Goal: Transaction & Acquisition: Purchase product/service

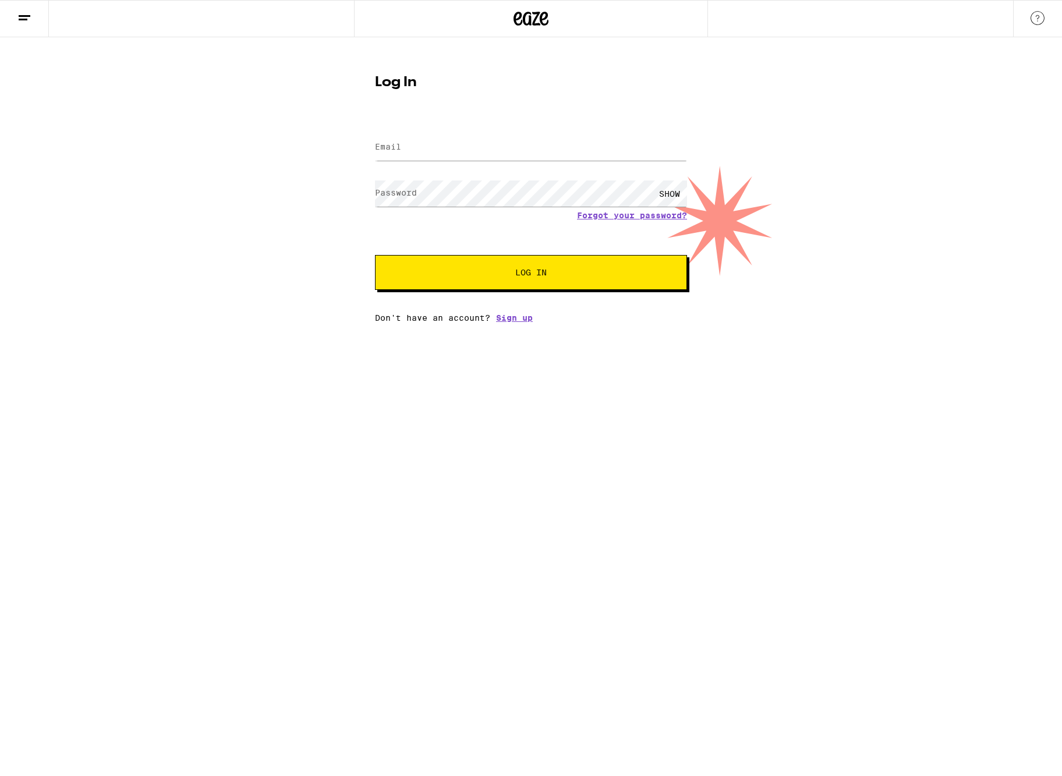
click at [514, 161] on div at bounding box center [531, 147] width 312 height 34
click at [518, 150] on input "Email" at bounding box center [531, 147] width 312 height 26
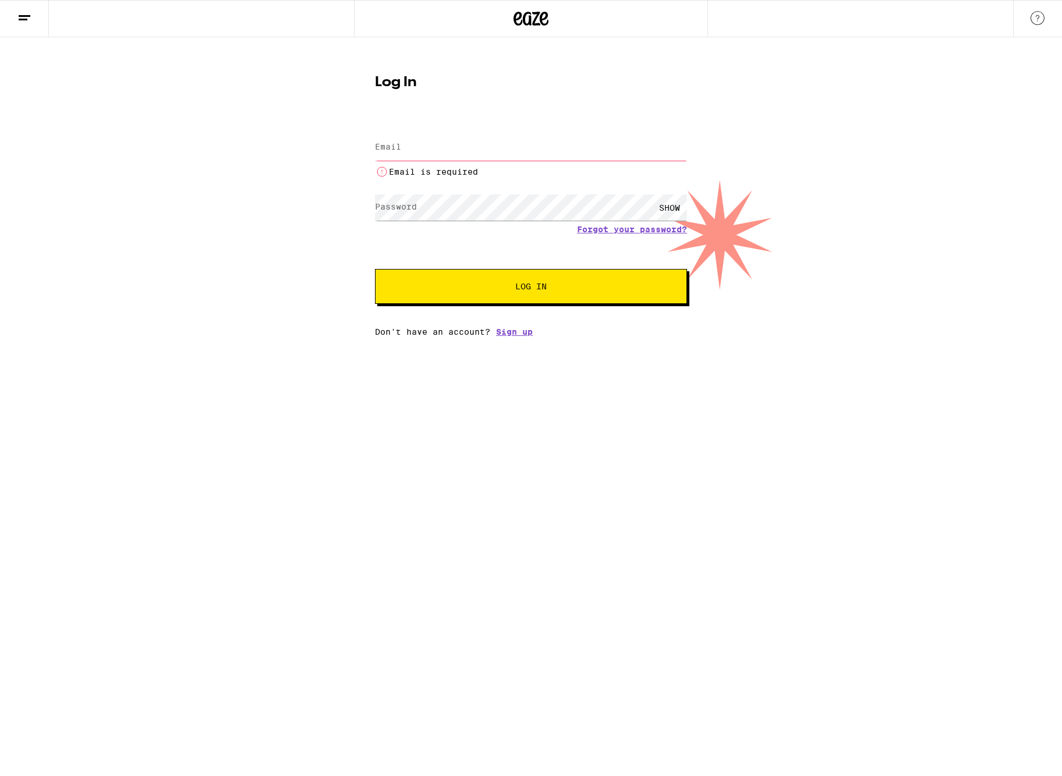
type input "[EMAIL_ADDRESS][DOMAIN_NAME]"
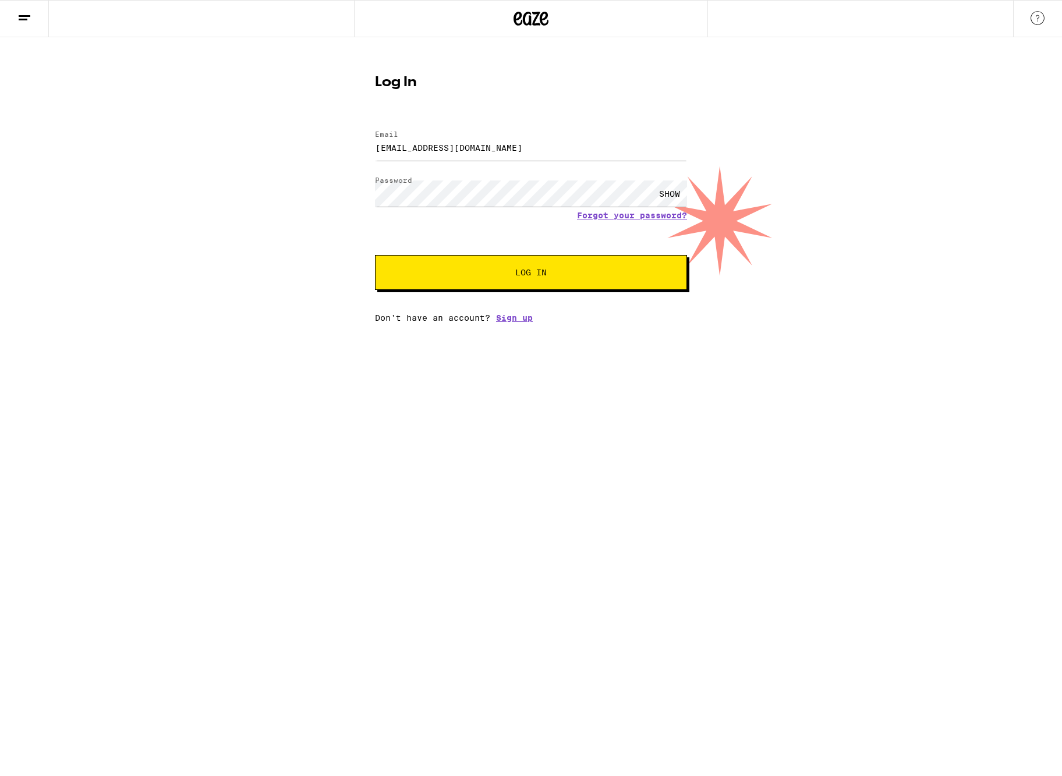
click at [375, 255] on button "Log In" at bounding box center [531, 272] width 312 height 35
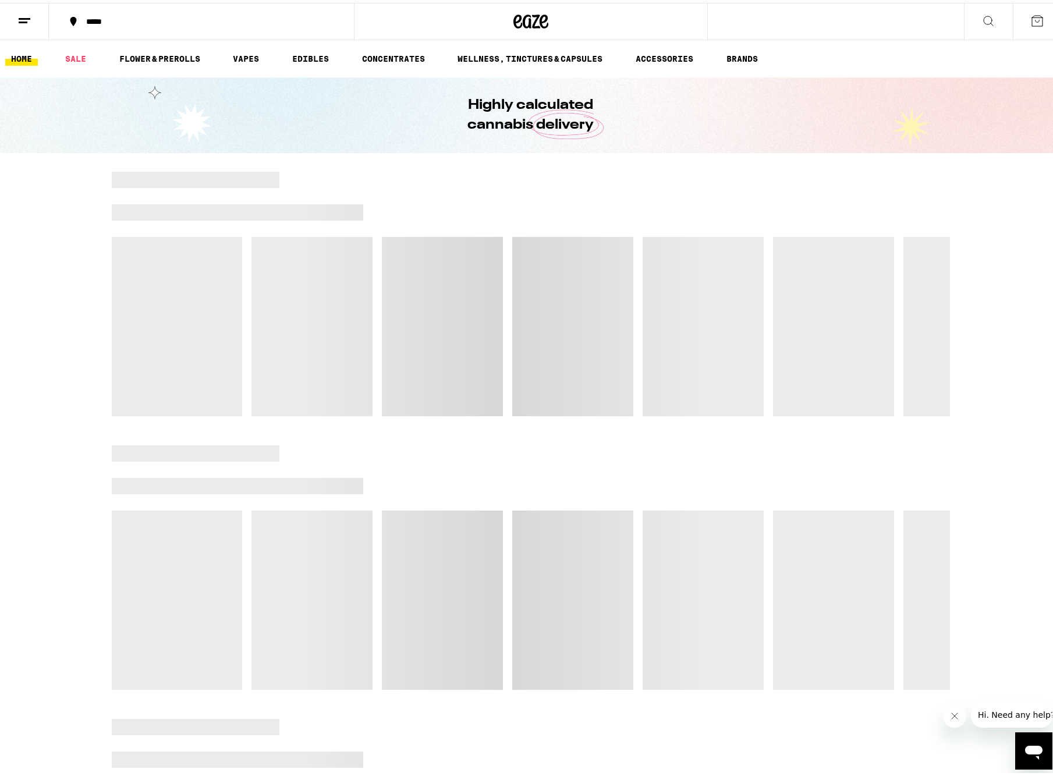
click at [183, 27] on button "*****" at bounding box center [201, 18] width 305 height 35
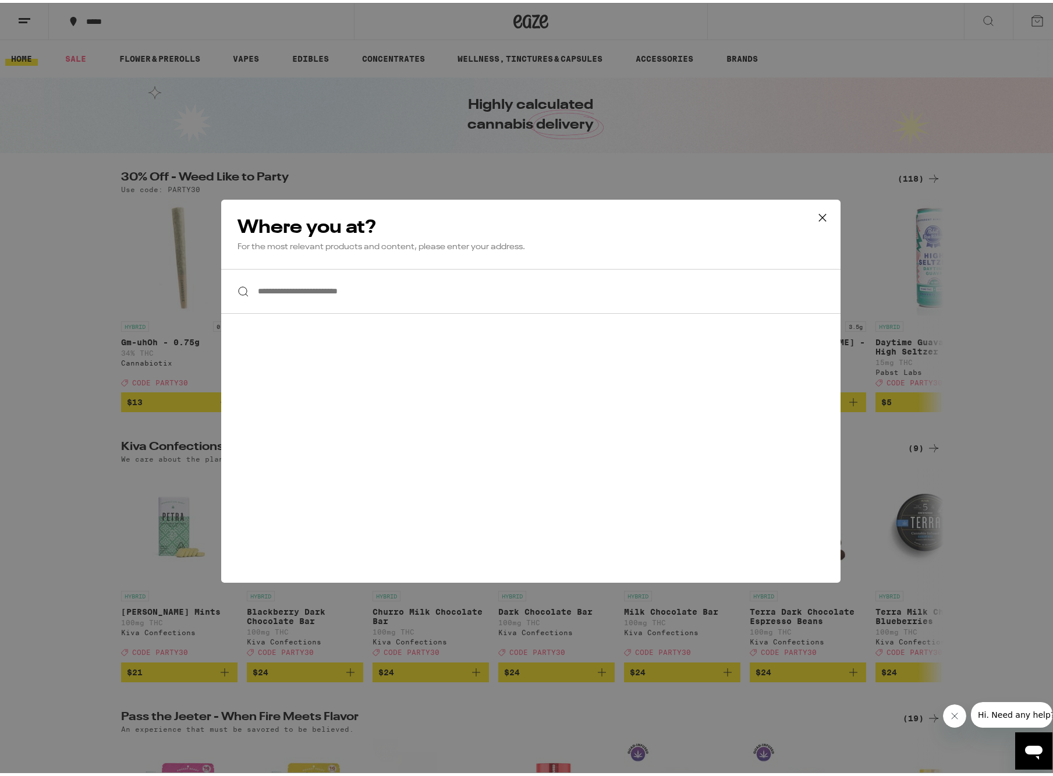
click at [181, 24] on div "**********" at bounding box center [531, 388] width 1062 height 776
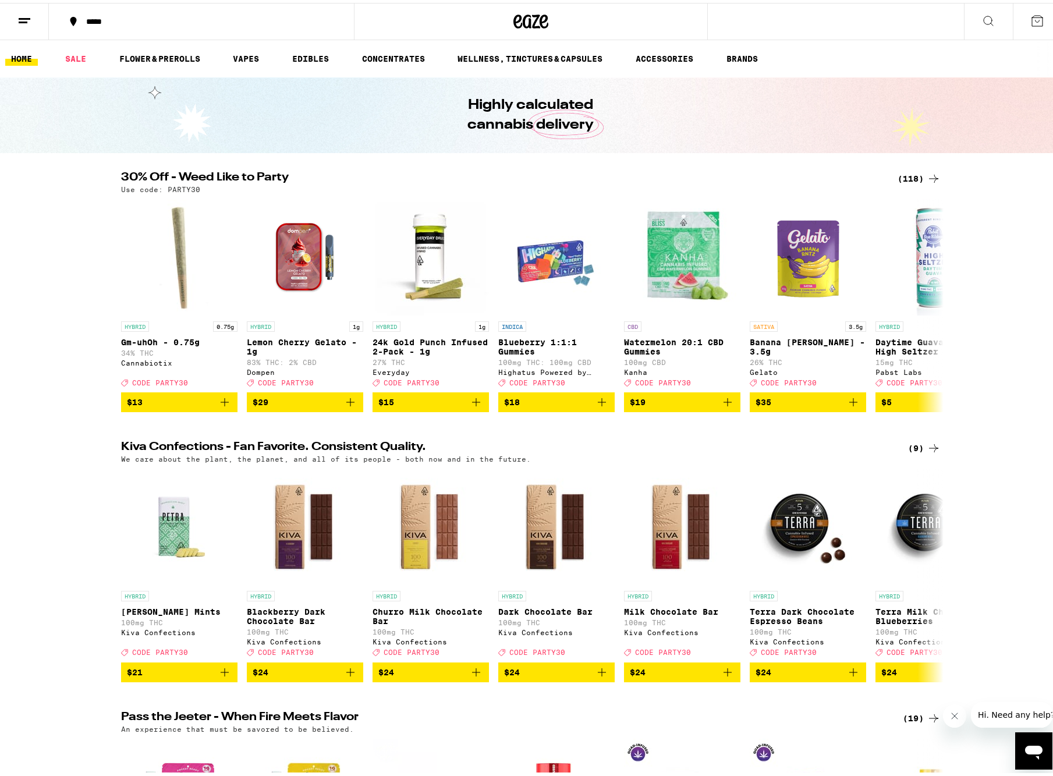
click at [148, 23] on div "**********" at bounding box center [531, 388] width 1062 height 776
click at [101, 19] on div "*****" at bounding box center [207, 19] width 254 height 8
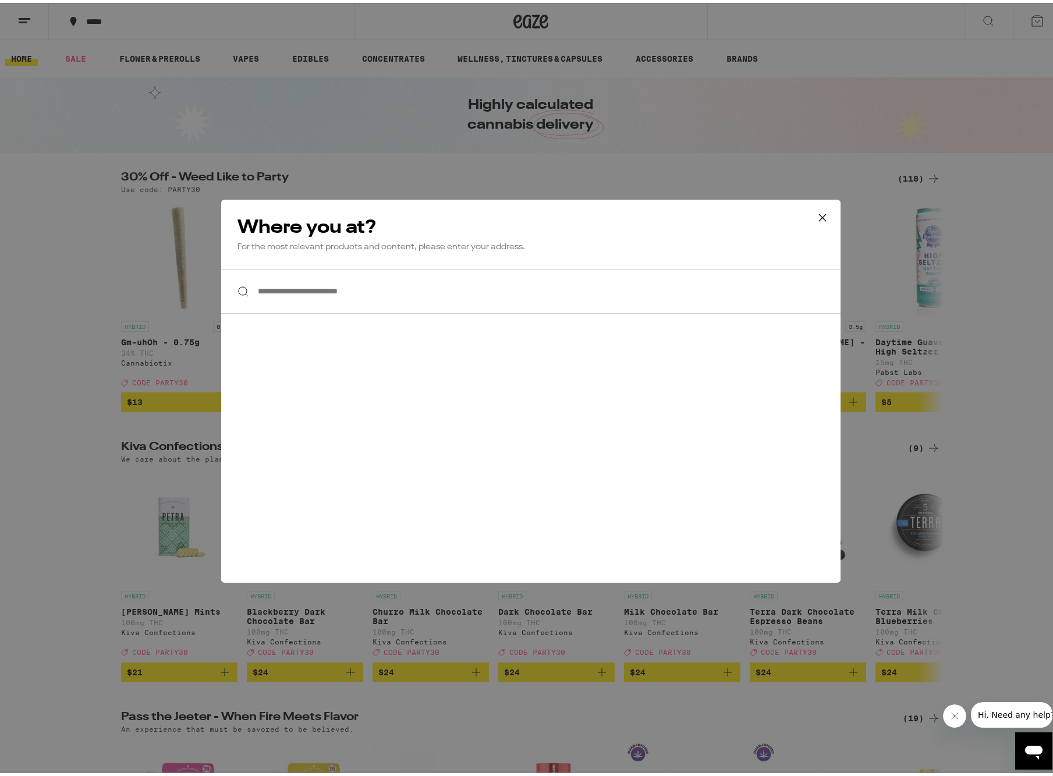
click at [348, 290] on input "**********" at bounding box center [530, 288] width 619 height 45
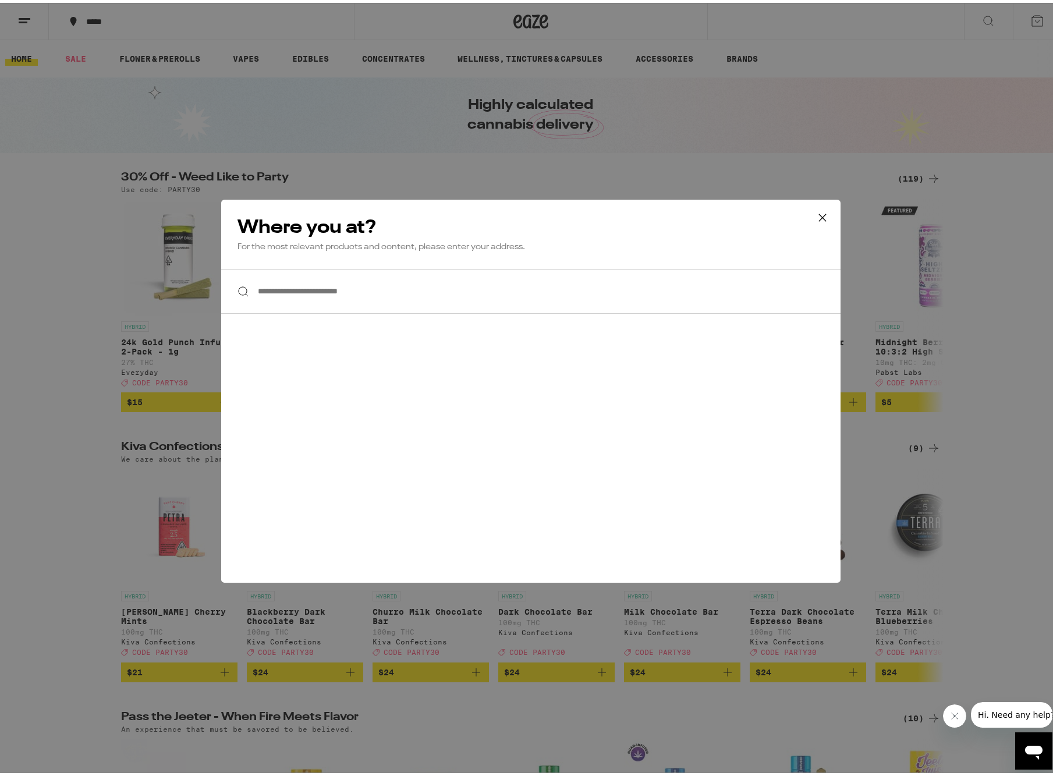
click at [348, 290] on input "**********" at bounding box center [530, 288] width 619 height 45
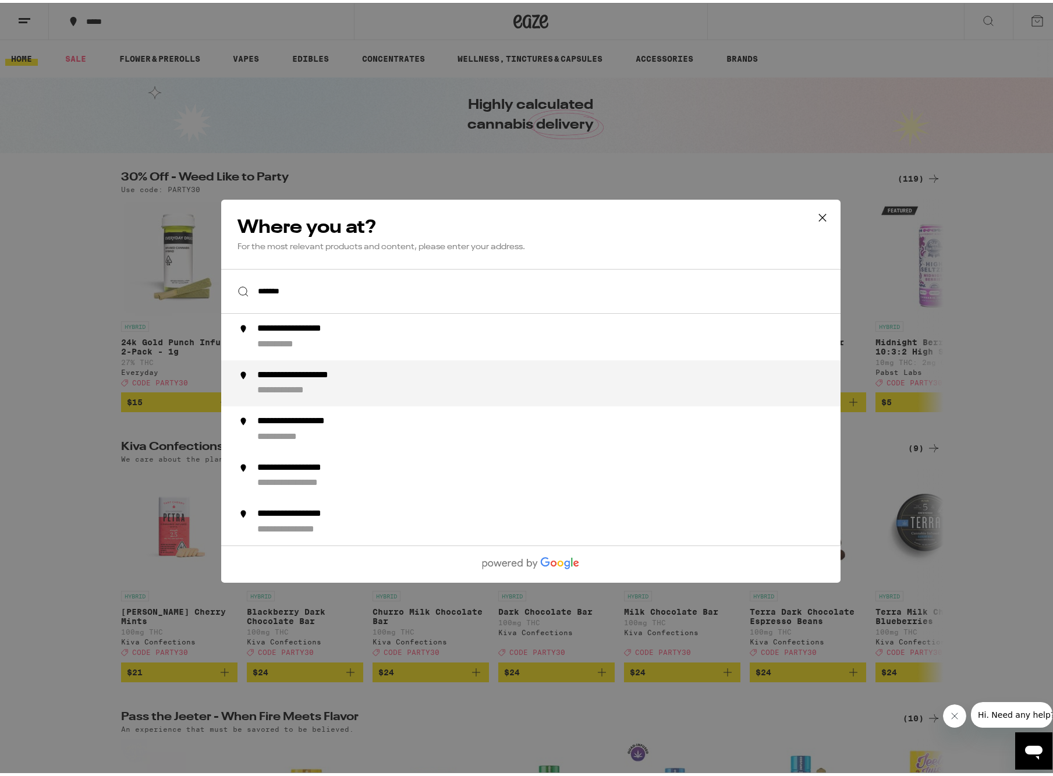
click at [364, 378] on div "**********" at bounding box center [317, 372] width 120 height 12
type input "**********"
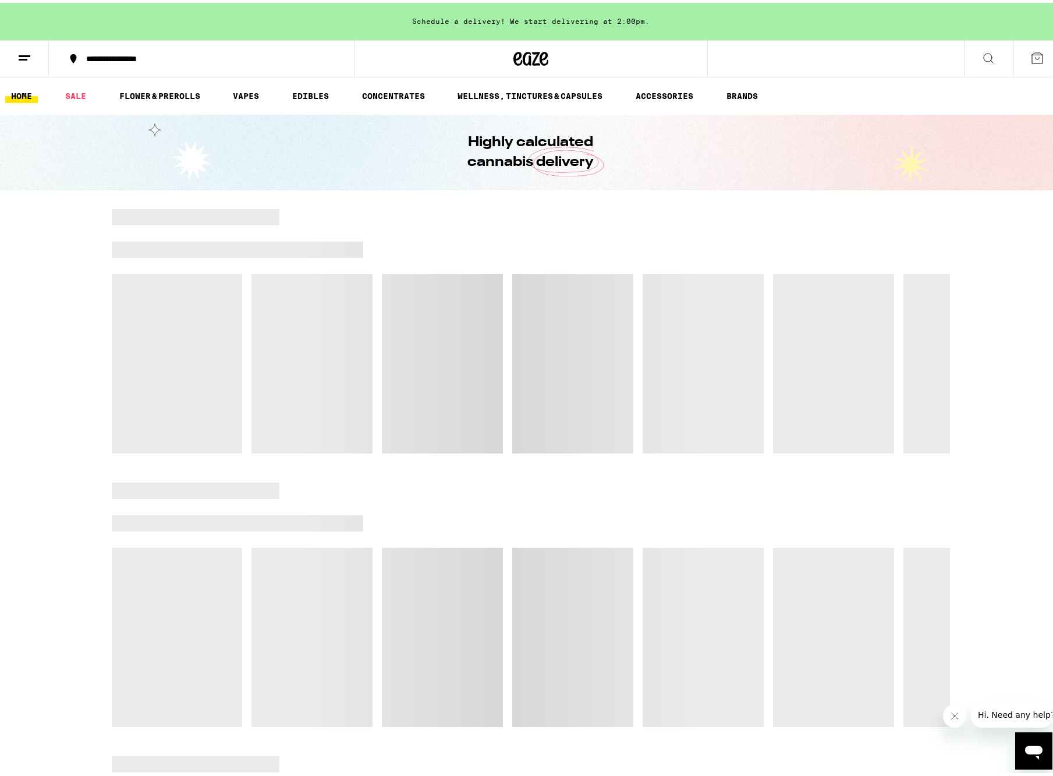
click at [489, 23] on div "Schedule a delivery! We start delivering at 2:00pm." at bounding box center [531, 18] width 1062 height 37
click at [603, 19] on div "Schedule a delivery! We start delivering at 2:00pm." at bounding box center [531, 18] width 1062 height 37
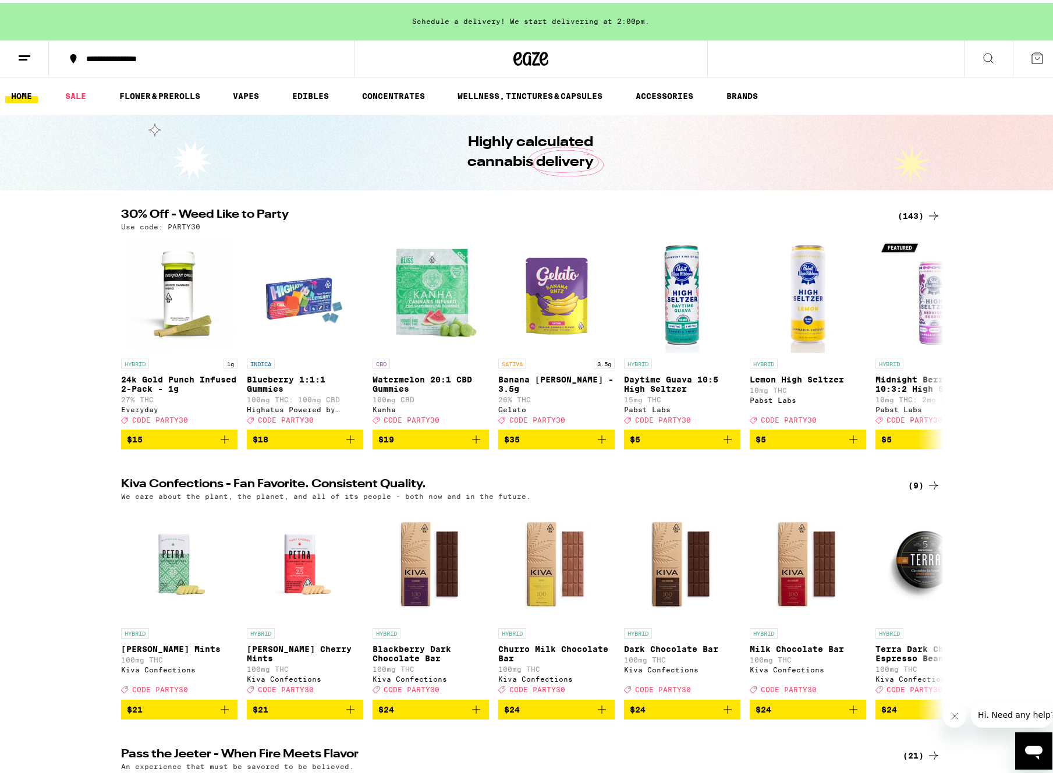
click at [1033, 50] on icon at bounding box center [1037, 55] width 14 height 14
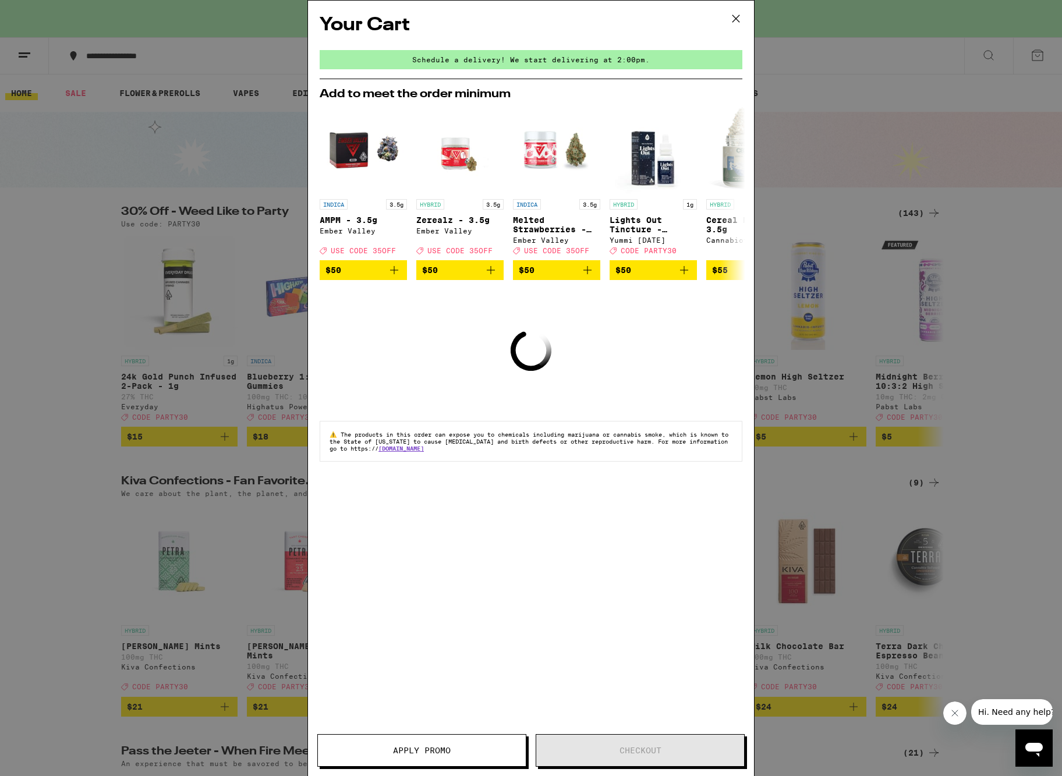
click at [963, 329] on div "Your Cart Schedule a delivery! We start delivering at 2:00pm. Add to meet the o…" at bounding box center [531, 388] width 1062 height 776
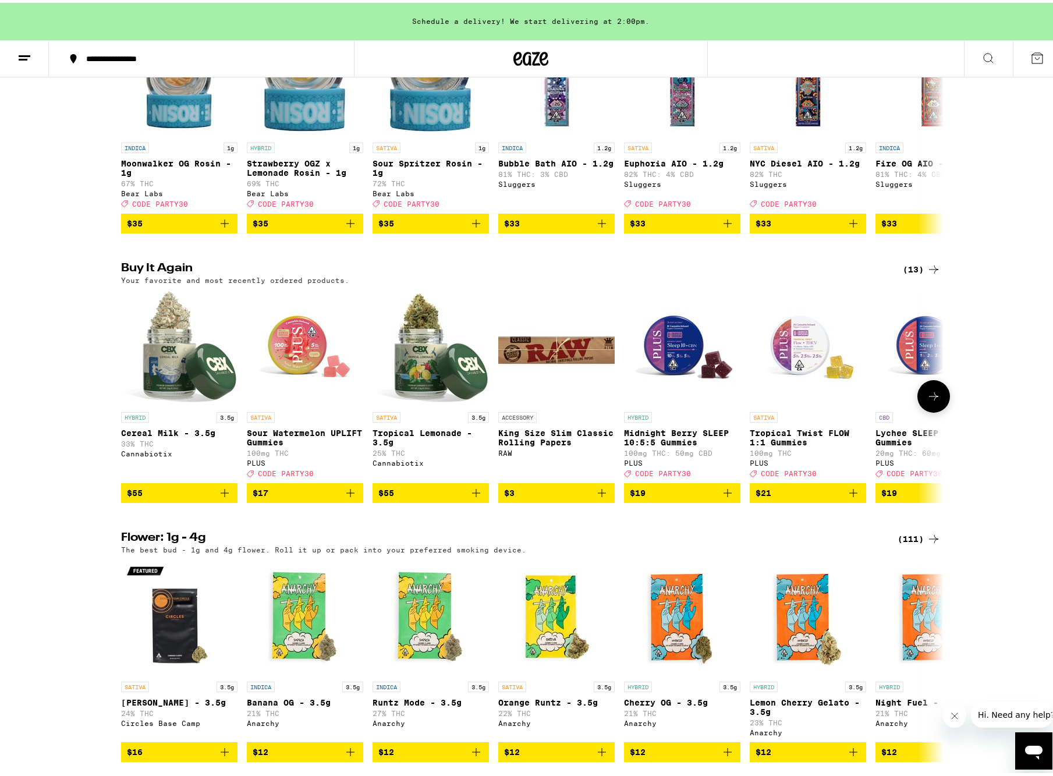
scroll to position [1048, 0]
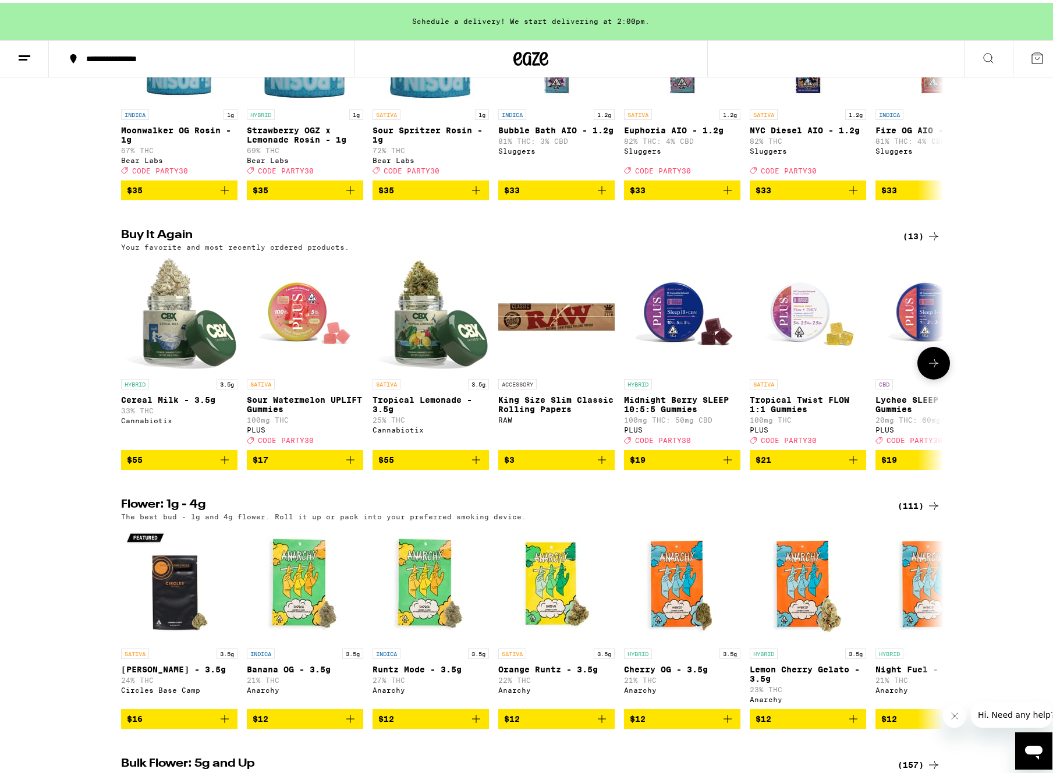
click at [345, 464] on icon "Add to bag" at bounding box center [350, 457] width 14 height 14
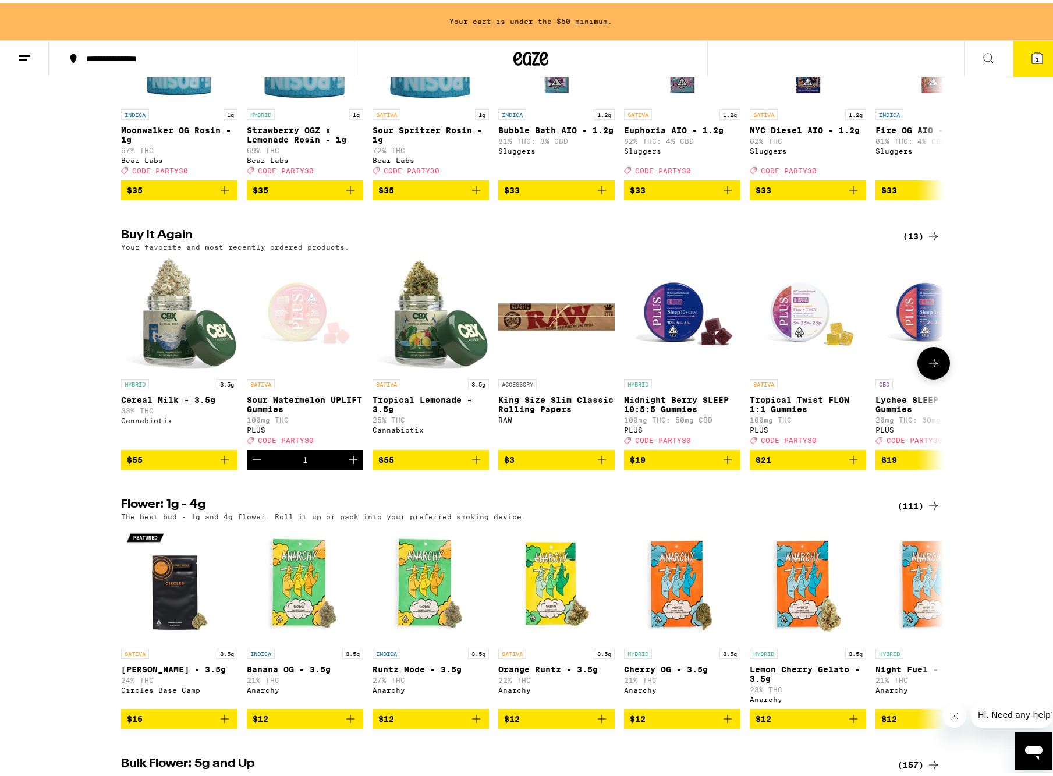
click at [349, 461] on icon "Increment" at bounding box center [353, 457] width 8 height 8
click at [221, 461] on icon "Add to bag" at bounding box center [225, 457] width 8 height 8
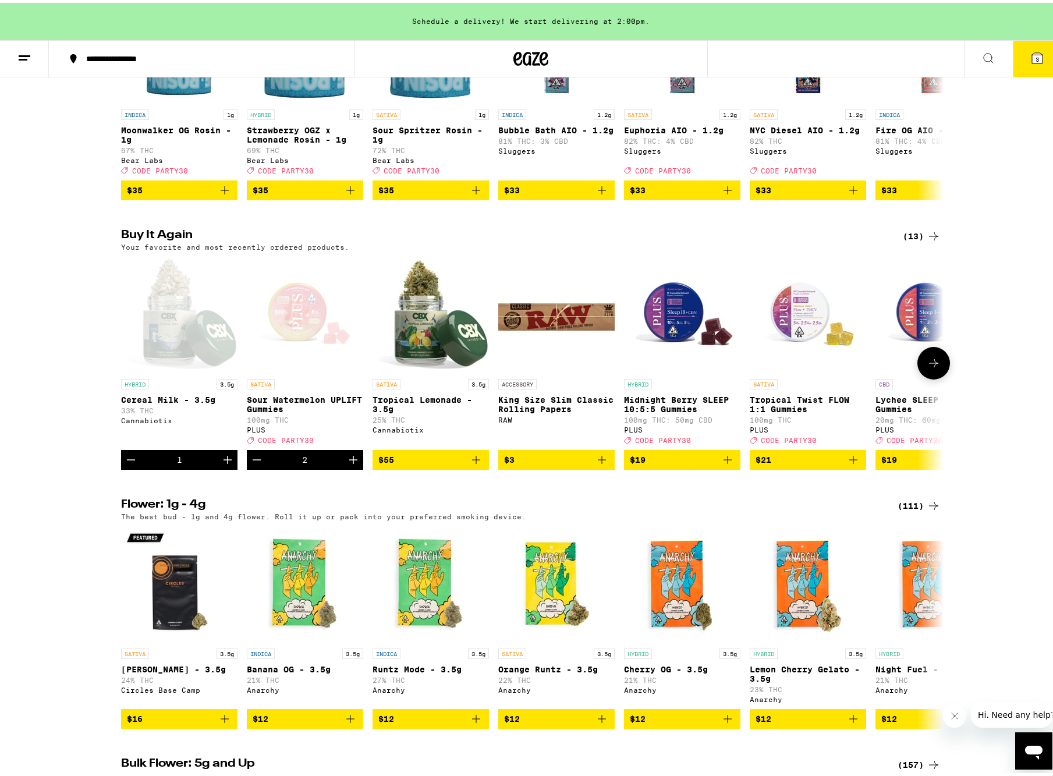
click at [723, 461] on icon "Add to bag" at bounding box center [727, 457] width 8 height 8
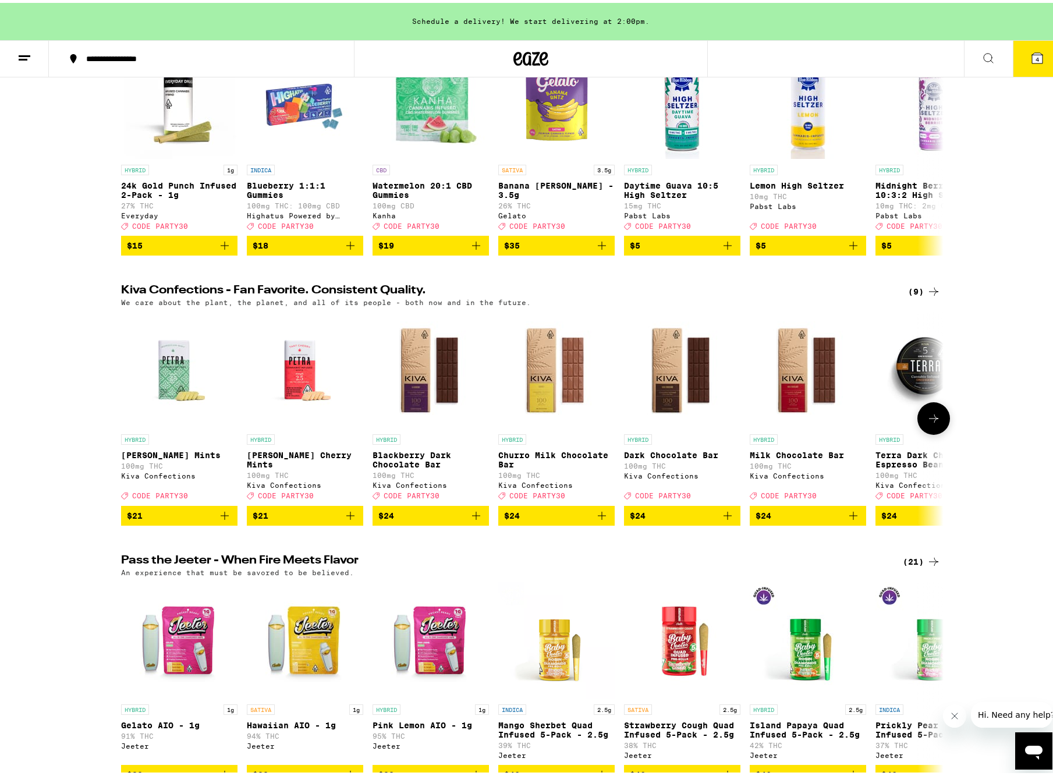
scroll to position [0, 0]
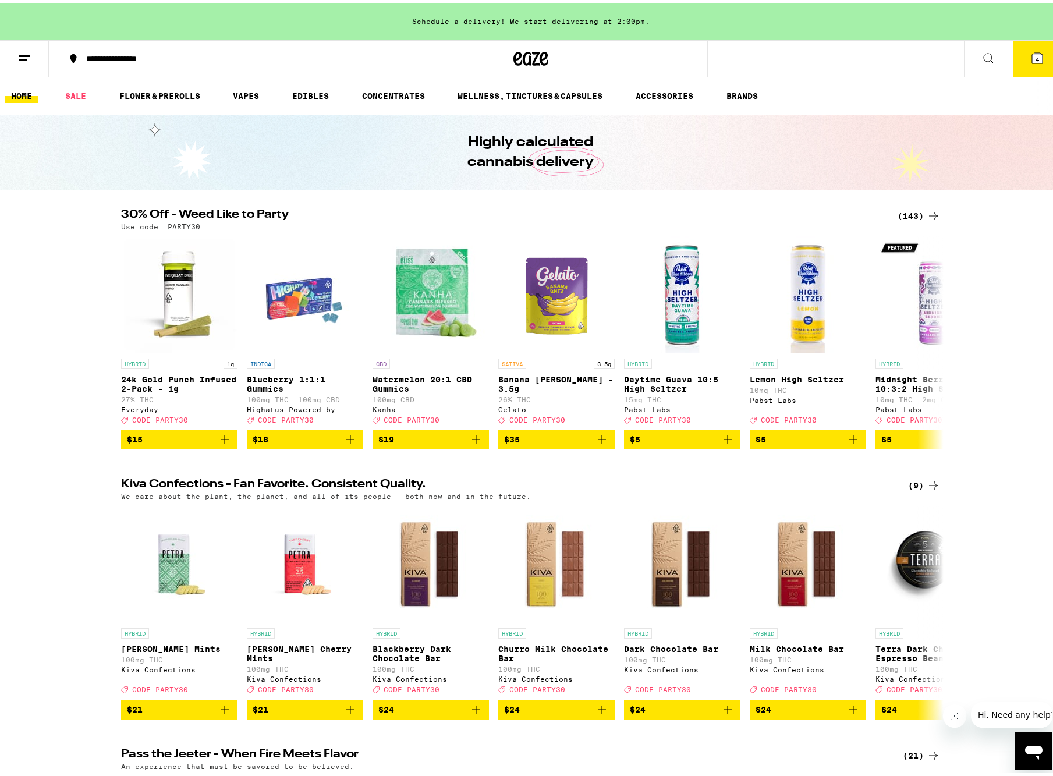
click at [1035, 56] on span "4" at bounding box center [1036, 56] width 3 height 7
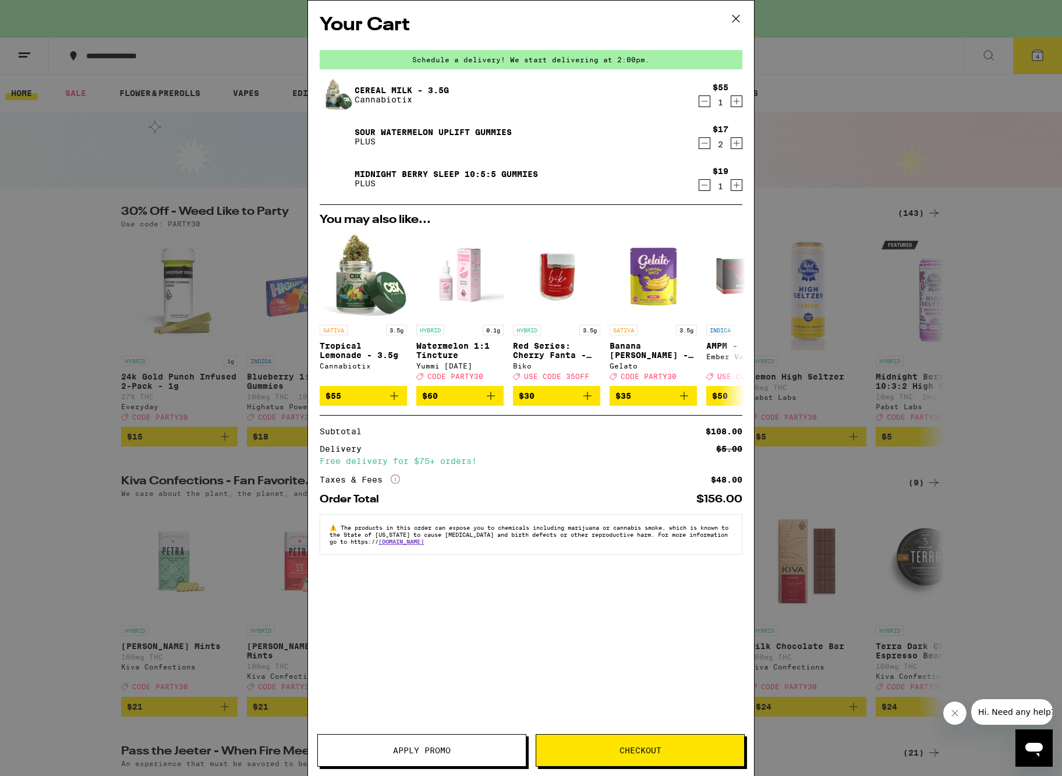
click at [424, 754] on span "Apply Promo" at bounding box center [422, 750] width 58 height 8
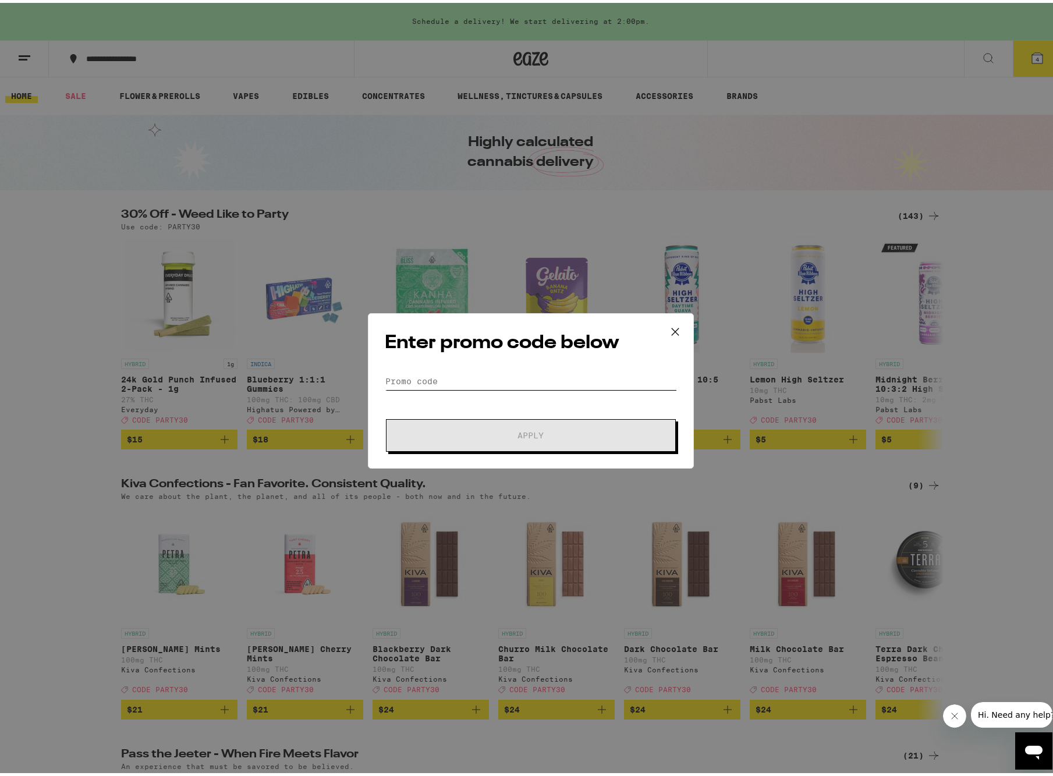
click at [515, 377] on input "Promo Code" at bounding box center [531, 378] width 292 height 17
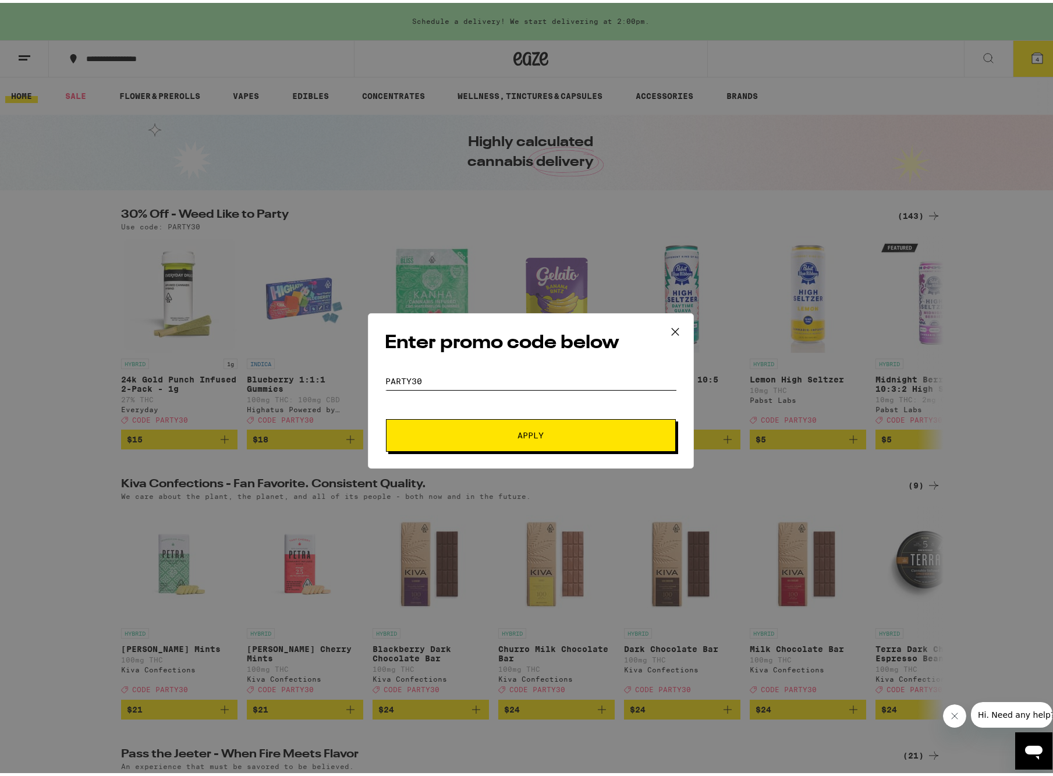
type input "PARTY30"
click at [528, 425] on button "Apply" at bounding box center [531, 432] width 290 height 33
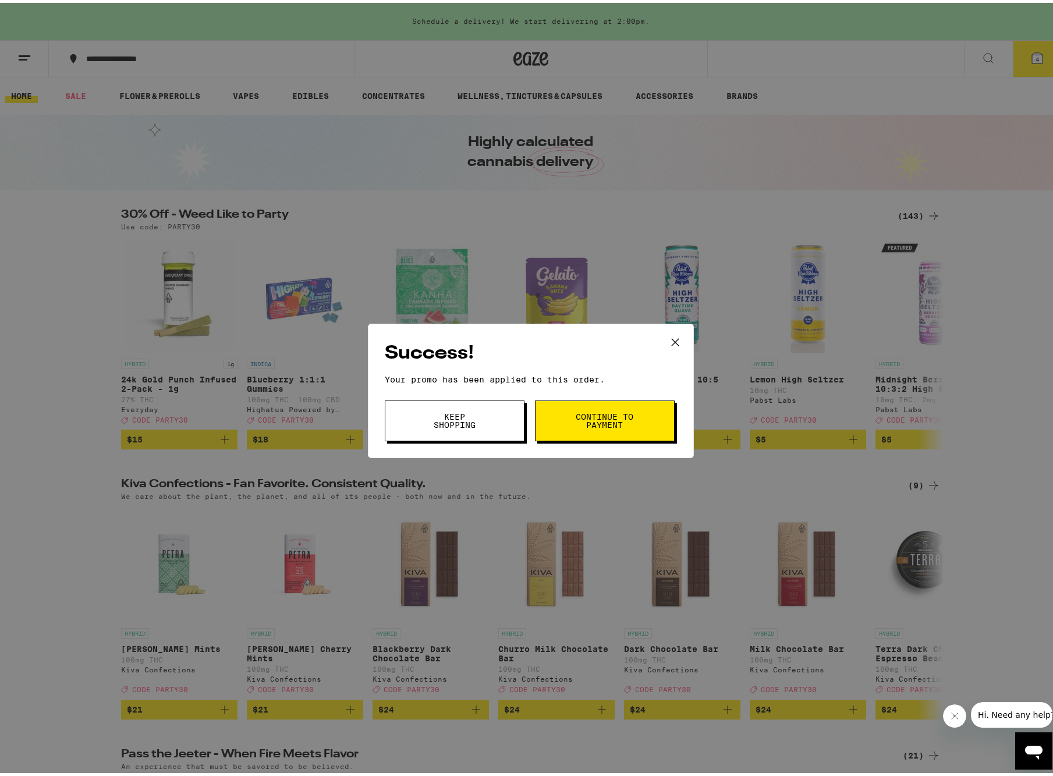
click at [599, 425] on span "Continue to payment" at bounding box center [604, 418] width 59 height 16
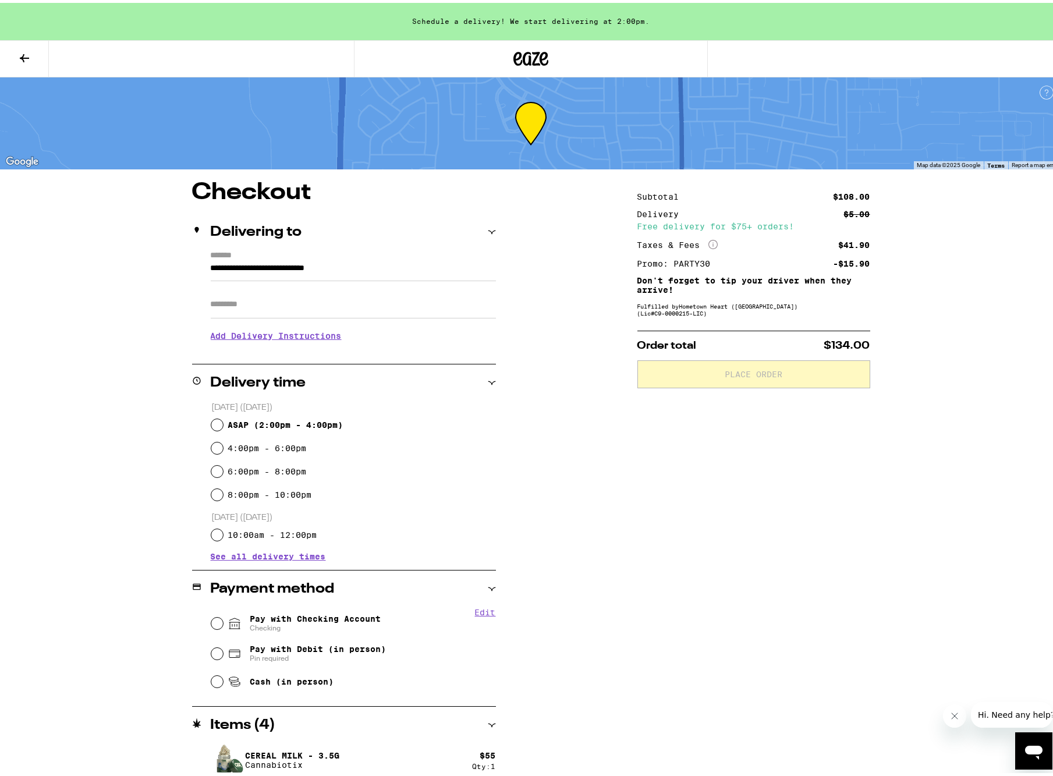
click at [293, 425] on span "ASAP ( 2:00pm - 4:00pm )" at bounding box center [285, 421] width 115 height 9
click at [223, 425] on input "ASAP ( 2:00pm - 4:00pm )" at bounding box center [217, 422] width 12 height 12
radio input "true"
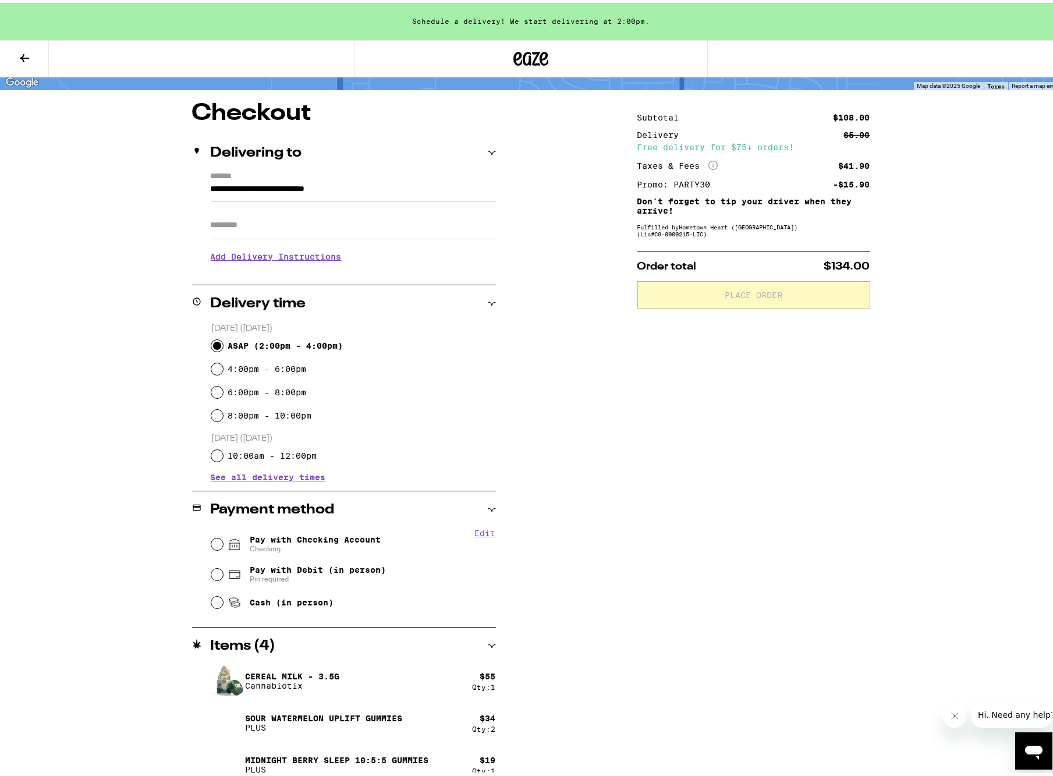
scroll to position [91, 0]
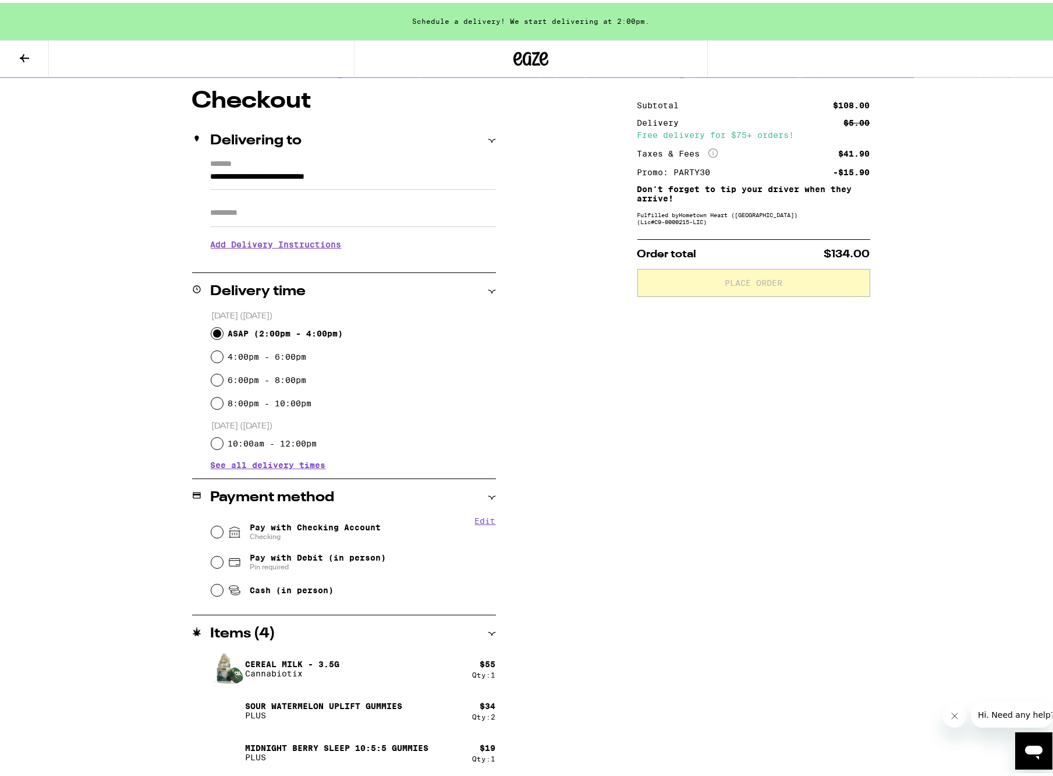
click at [297, 524] on span "Pay with Checking Account Checking" at bounding box center [315, 529] width 131 height 19
click at [223, 524] on input "Pay with Checking Account Checking" at bounding box center [217, 529] width 12 height 12
radio input "true"
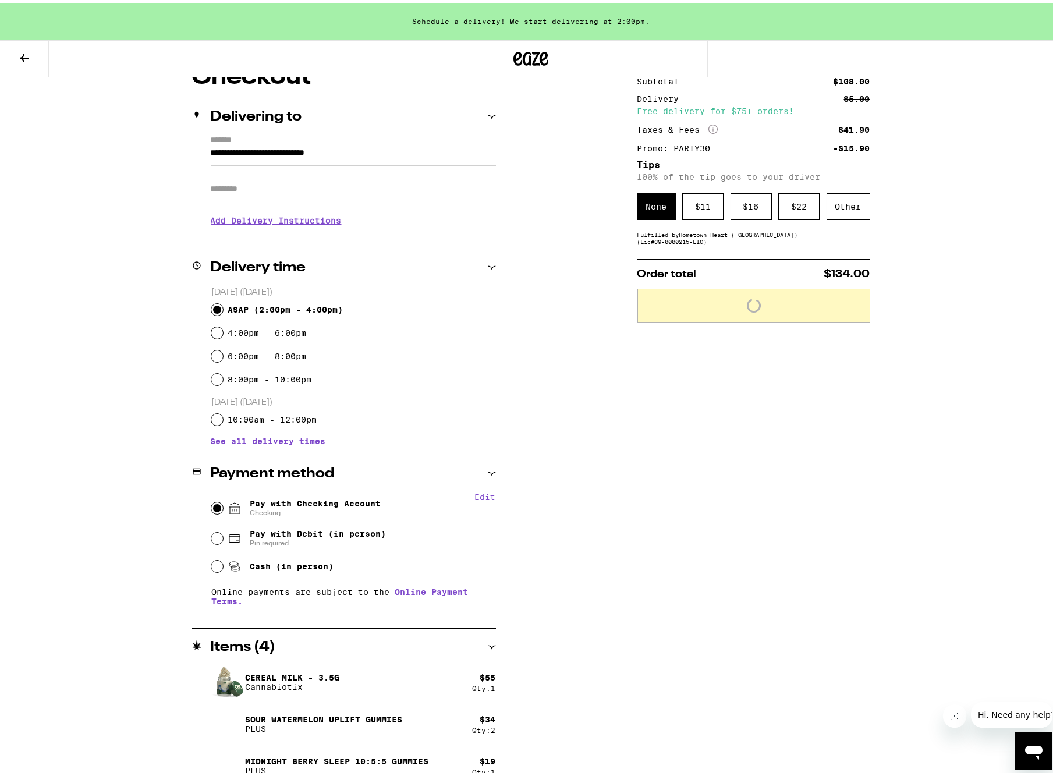
scroll to position [129, 0]
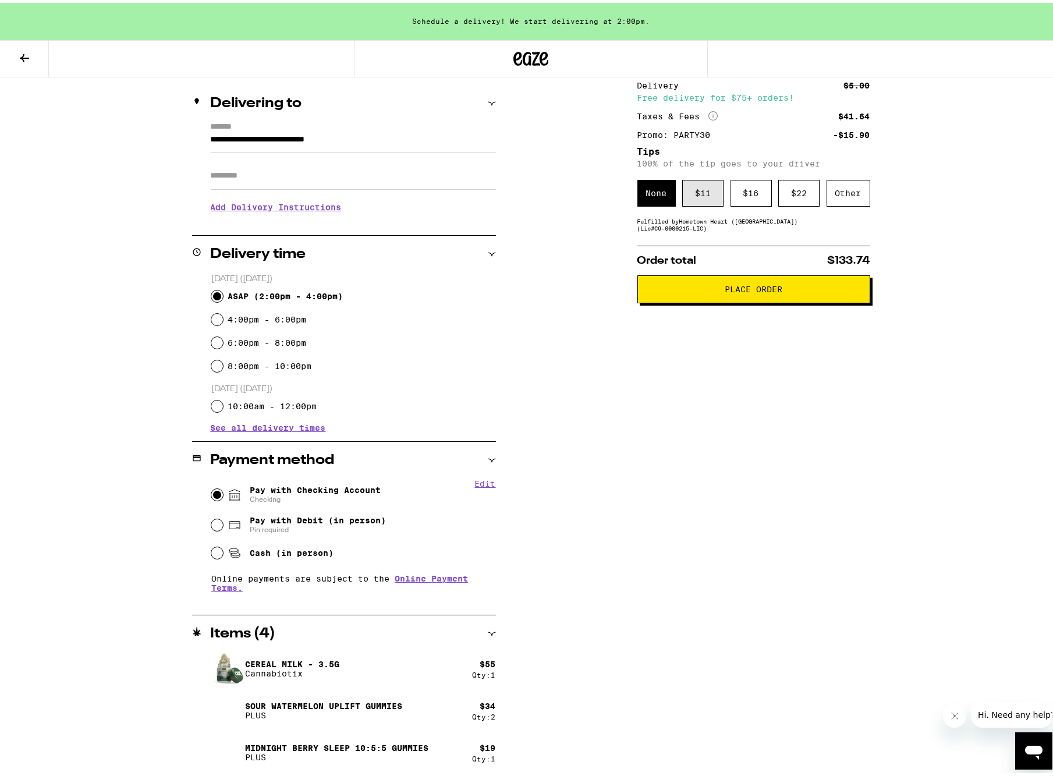
click at [705, 200] on div "$ 11" at bounding box center [702, 190] width 41 height 27
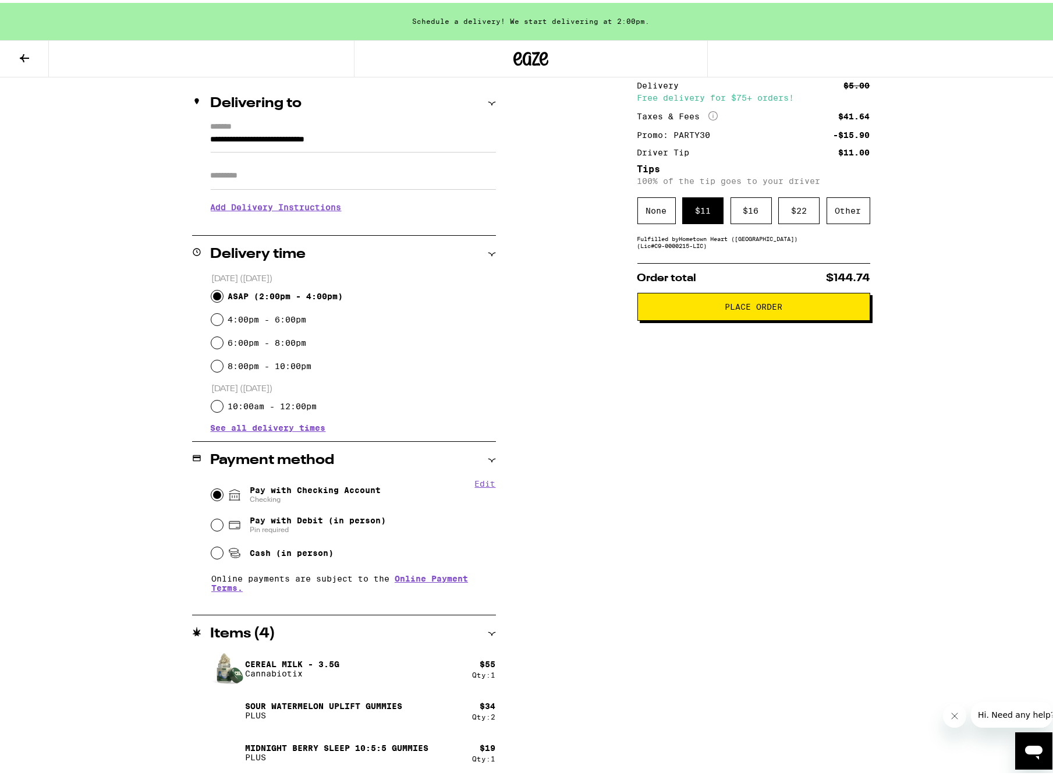
drag, startPoint x: 725, startPoint y: 323, endPoint x: 724, endPoint y: 334, distance: 10.5
click at [724, 334] on div "Subtotal $108.00 Delivery $5.00 Free delivery for $75+ orders! Taxes & Fees Mor…" at bounding box center [753, 412] width 233 height 726
click at [734, 306] on span "Place Order" at bounding box center [754, 304] width 58 height 8
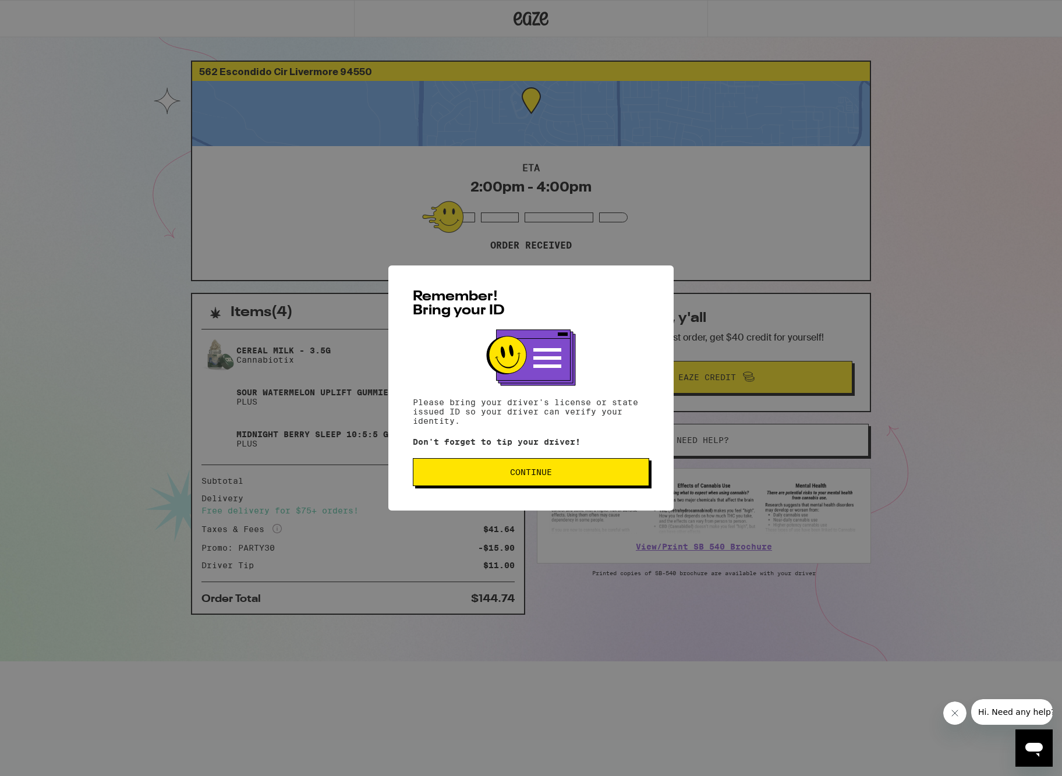
click at [572, 467] on button "Continue" at bounding box center [531, 472] width 236 height 28
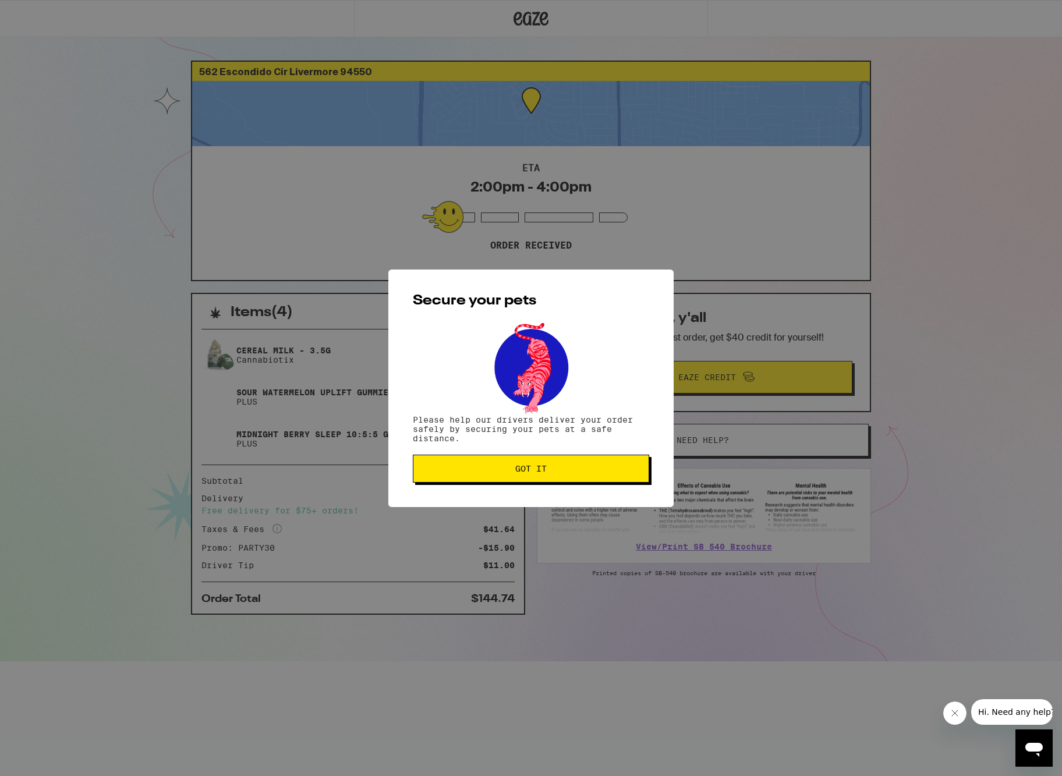
click at [569, 469] on span "Got it" at bounding box center [531, 468] width 217 height 8
